Goal: Information Seeking & Learning: Learn about a topic

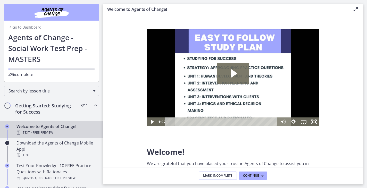
click at [58, 12] on img "Chapters" at bounding box center [52, 12] width 62 height 12
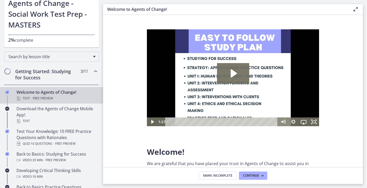
scroll to position [38, 0]
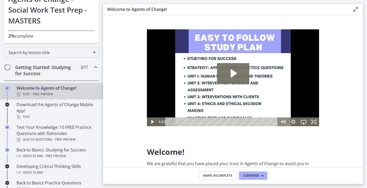
click at [354, 12] on icon at bounding box center [356, 9] width 6 height 6
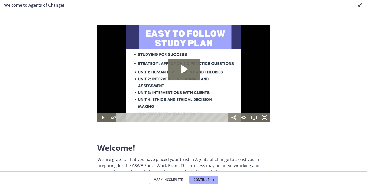
click at [359, 7] on icon at bounding box center [360, 5] width 6 height 6
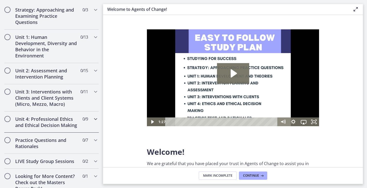
scroll to position [322, 0]
click at [40, 46] on h2 "Unit 1: Human Development, Diversity and Behavior in the Environment" at bounding box center [46, 46] width 63 height 25
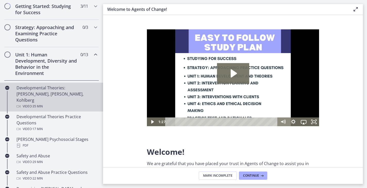
scroll to position [97, 0]
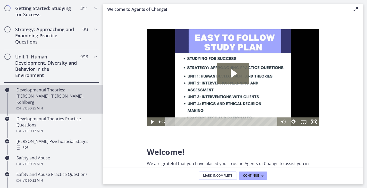
click at [40, 95] on div "Developmental Theories: [PERSON_NAME], [PERSON_NAME], Kohlberg Video · 35 min" at bounding box center [56, 99] width 80 height 25
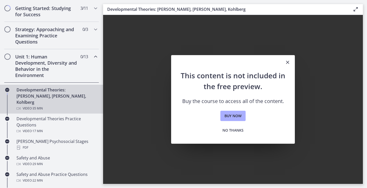
click at [285, 58] on button "Close" at bounding box center [287, 62] width 14 height 15
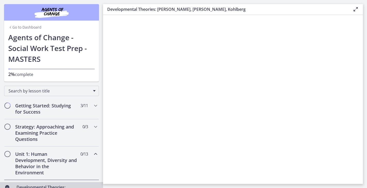
click at [49, 14] on img "Chapters" at bounding box center [52, 12] width 62 height 12
click at [356, 9] on icon at bounding box center [356, 9] width 6 height 6
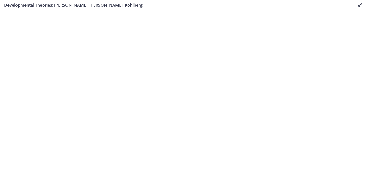
click at [357, 8] on icon at bounding box center [360, 5] width 6 height 6
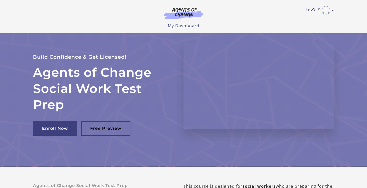
scroll to position [5, 0]
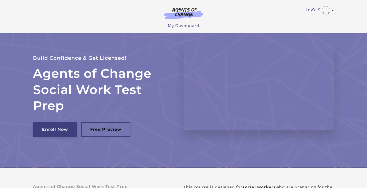
click at [67, 130] on link "Enroll Now" at bounding box center [55, 129] width 44 height 15
